Goal: Find specific page/section: Find specific page/section

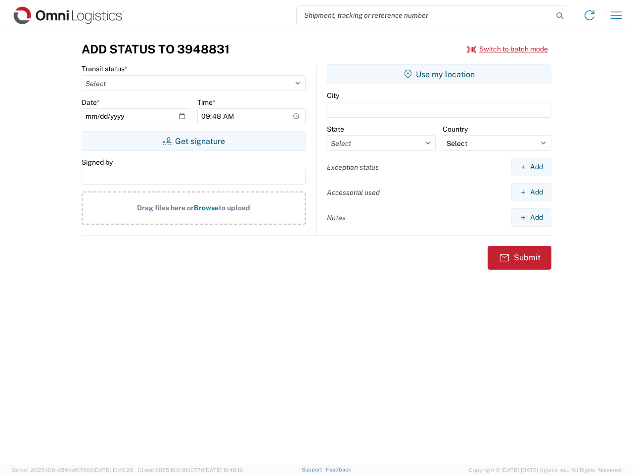
click at [425, 15] on input "search" at bounding box center [425, 15] width 256 height 19
click at [560, 16] on icon at bounding box center [560, 16] width 14 height 14
click at [590, 15] on icon at bounding box center [590, 15] width 16 height 16
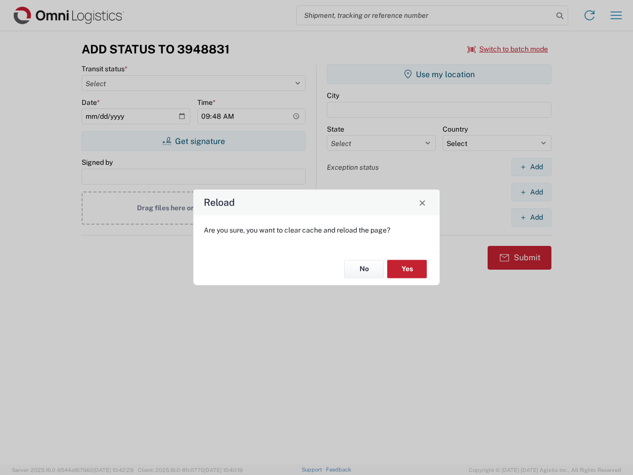
click at [617, 15] on div "Reload Are you sure, you want to clear cache and reload the page? No Yes" at bounding box center [316, 237] width 633 height 475
click at [508, 49] on div "Reload Are you sure, you want to clear cache and reload the page? No Yes" at bounding box center [316, 237] width 633 height 475
click at [193, 141] on div "Reload Are you sure, you want to clear cache and reload the page? No Yes" at bounding box center [316, 237] width 633 height 475
click at [439, 74] on div "Reload Are you sure, you want to clear cache and reload the page? No Yes" at bounding box center [316, 237] width 633 height 475
click at [531, 167] on div "Reload Are you sure, you want to clear cache and reload the page? No Yes" at bounding box center [316, 237] width 633 height 475
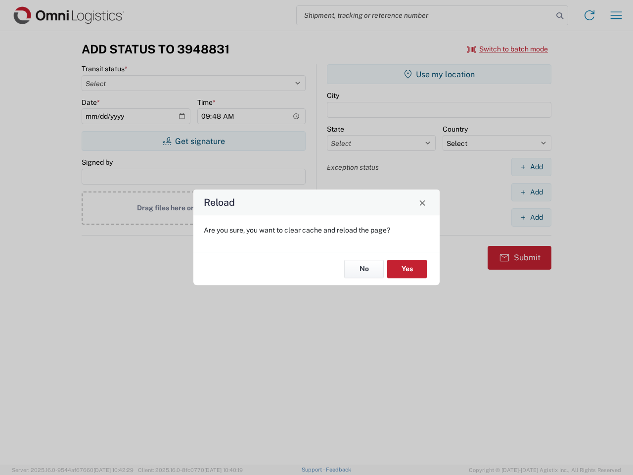
click at [531, 192] on div "Reload Are you sure, you want to clear cache and reload the page? No Yes" at bounding box center [316, 237] width 633 height 475
click at [531, 217] on div "Reload Are you sure, you want to clear cache and reload the page? No Yes" at bounding box center [316, 237] width 633 height 475
